Goal: Task Accomplishment & Management: Complete application form

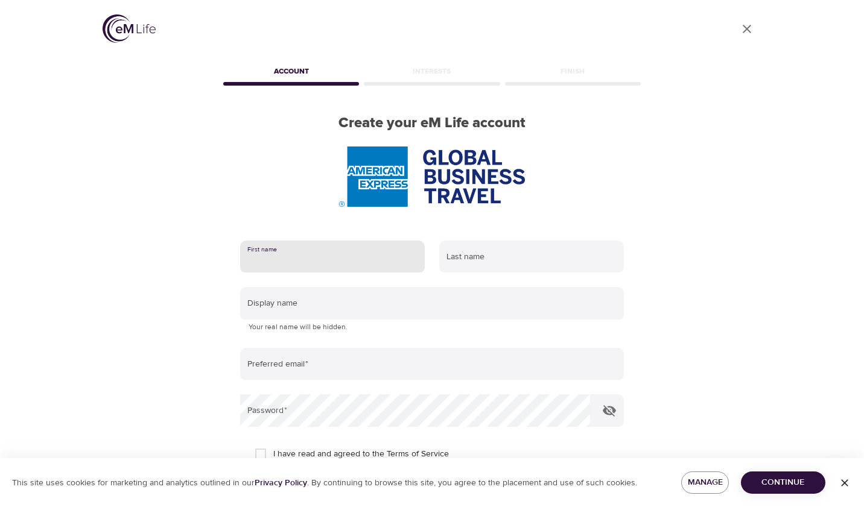
click at [353, 263] on input "text" at bounding box center [332, 257] width 185 height 33
type input "[PERSON_NAME]"
click at [462, 254] on input "text" at bounding box center [531, 257] width 185 height 33
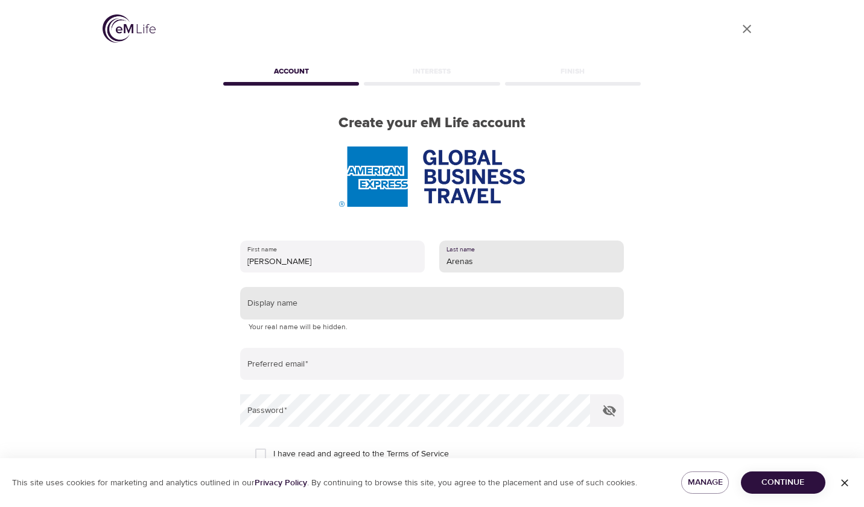
type input "Arenas"
click at [450, 302] on input "text" at bounding box center [432, 303] width 384 height 33
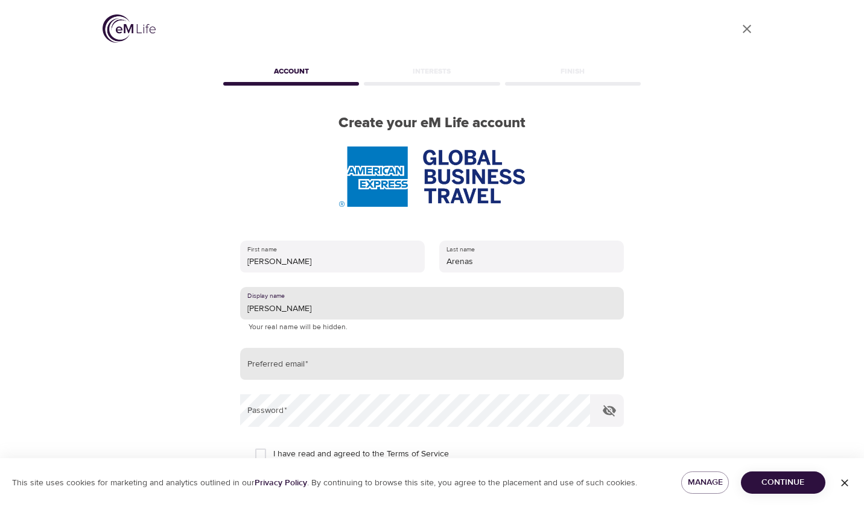
type input "[PERSON_NAME]"
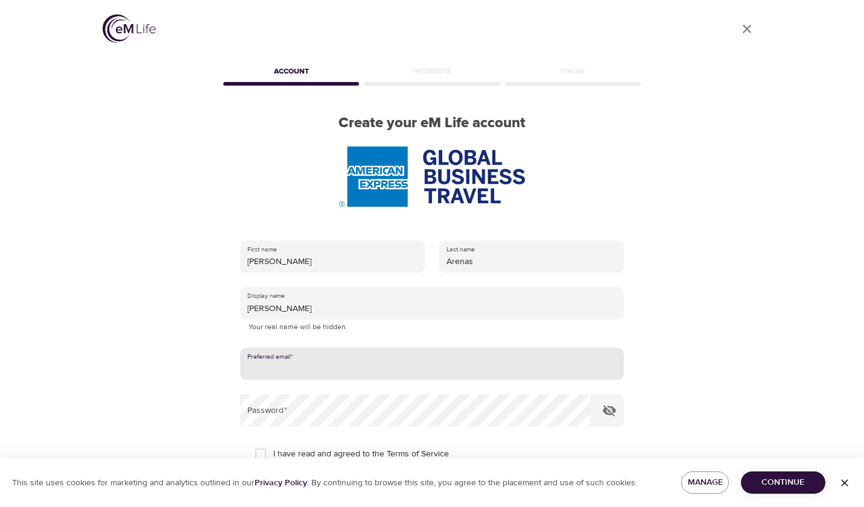
click at [327, 364] on input "email" at bounding box center [432, 364] width 384 height 33
type input "[EMAIL_ADDRESS][DOMAIN_NAME]"
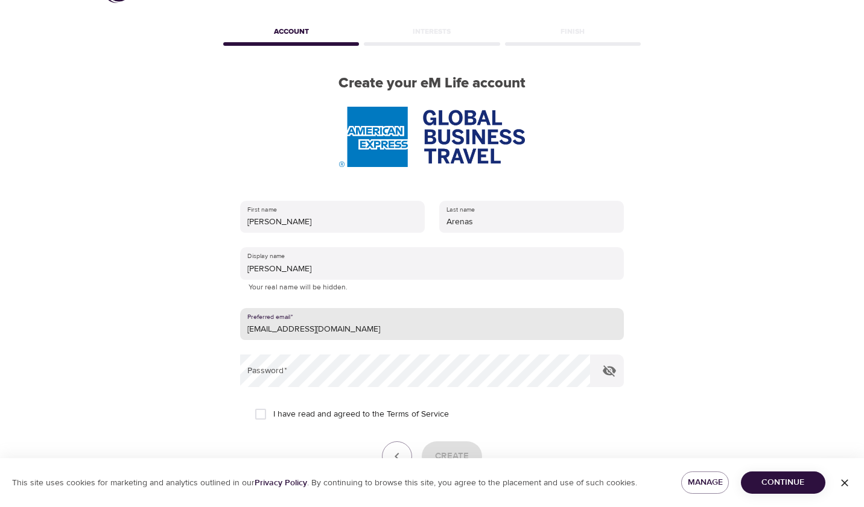
scroll to position [60, 0]
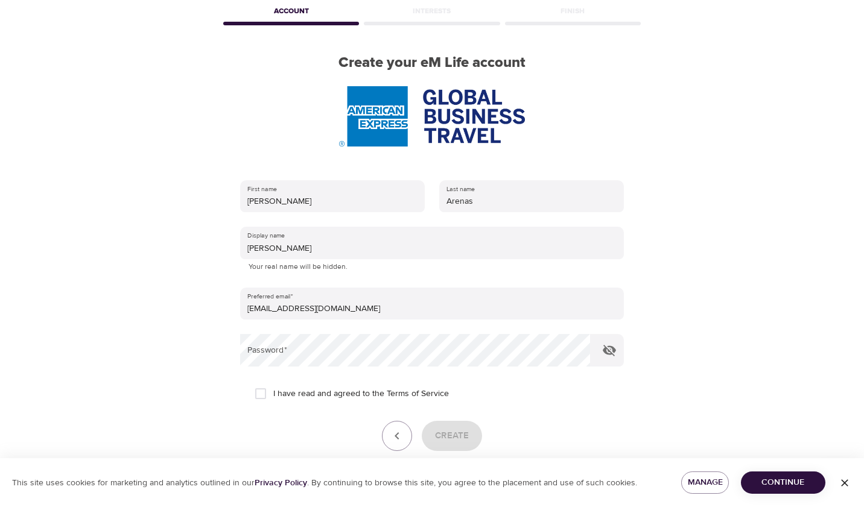
click at [835, 160] on div "User Profile Account Interests Finish Create your eM Life account First name [P…" at bounding box center [432, 193] width 864 height 507
